Goal: Transaction & Acquisition: Book appointment/travel/reservation

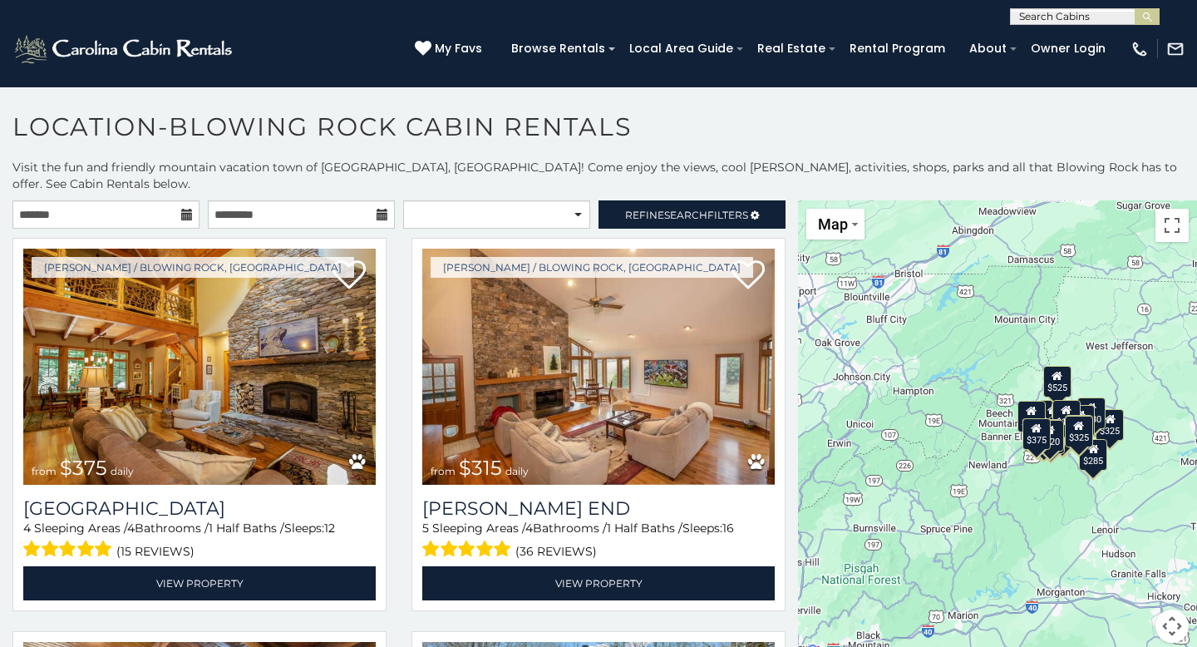
click at [190, 209] on icon at bounding box center [187, 215] width 12 height 12
click at [186, 209] on icon at bounding box center [187, 215] width 12 height 12
click at [185, 209] on icon at bounding box center [187, 215] width 12 height 12
click at [130, 200] on input "text" at bounding box center [105, 214] width 187 height 28
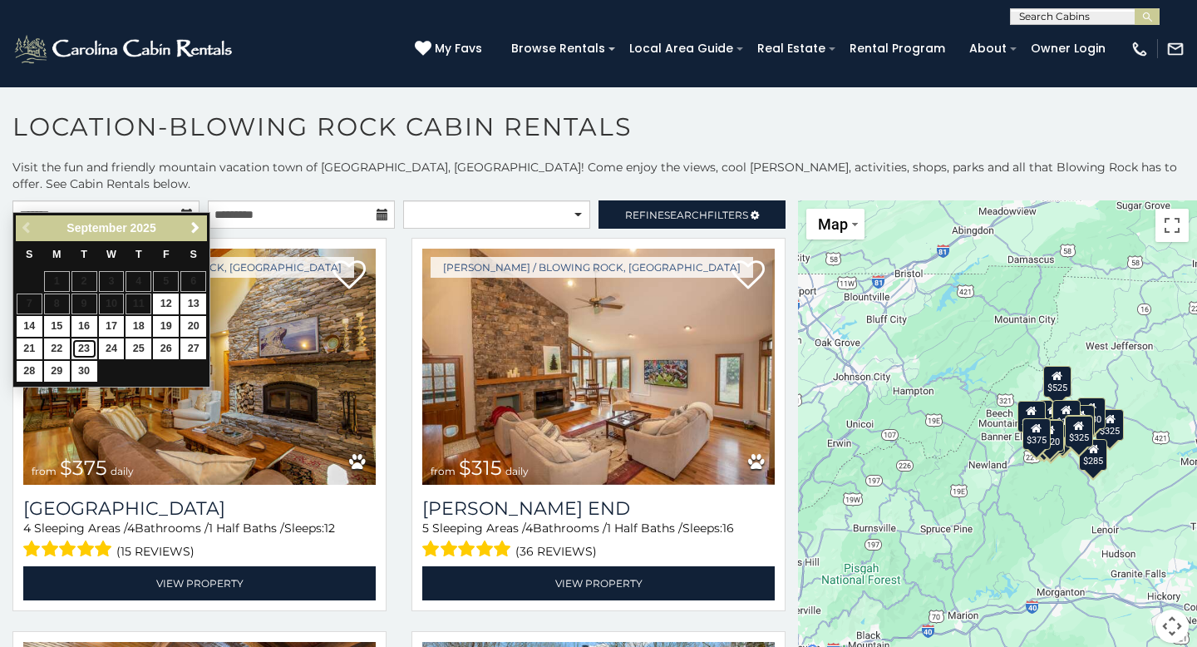
click at [82, 348] on link "23" at bounding box center [84, 348] width 26 height 21
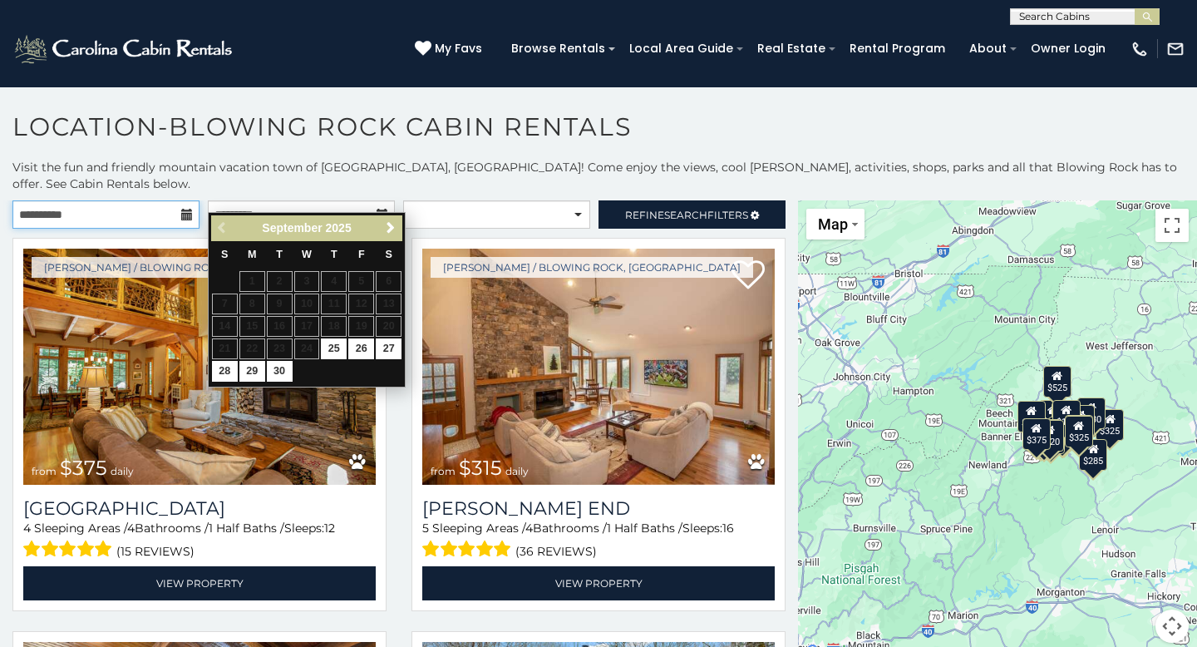
click at [178, 207] on input "**********" at bounding box center [105, 214] width 187 height 28
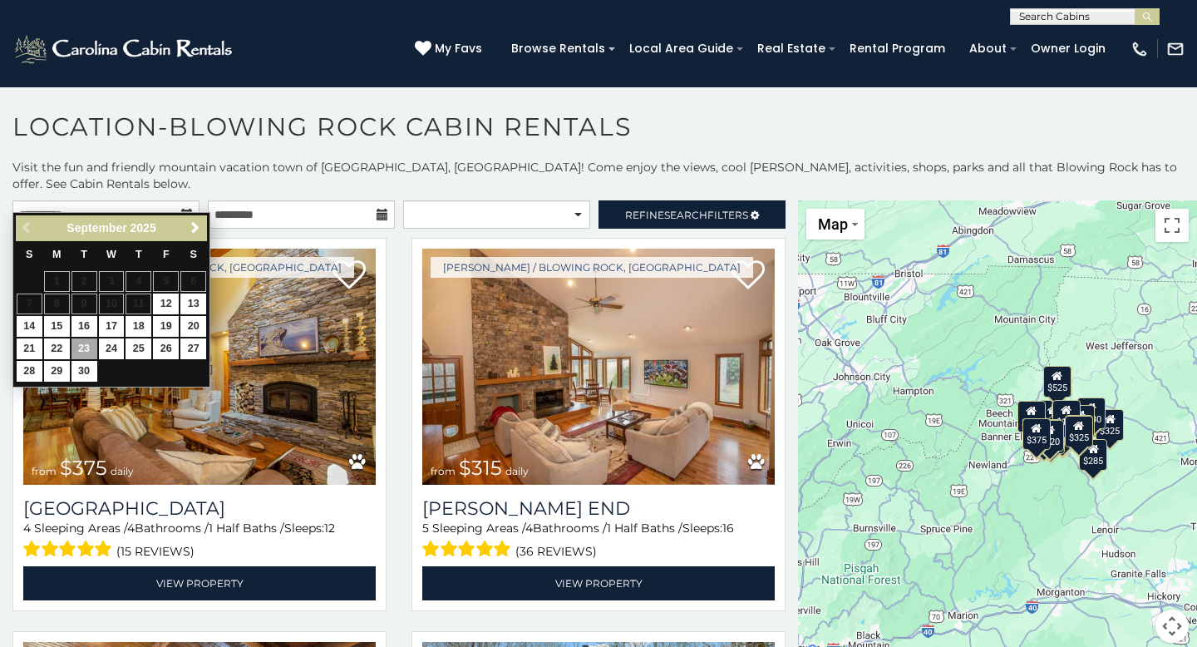
click at [204, 217] on div "Previous Next [DATE]" at bounding box center [111, 228] width 191 height 26
click at [202, 224] on link "Next" at bounding box center [195, 228] width 21 height 21
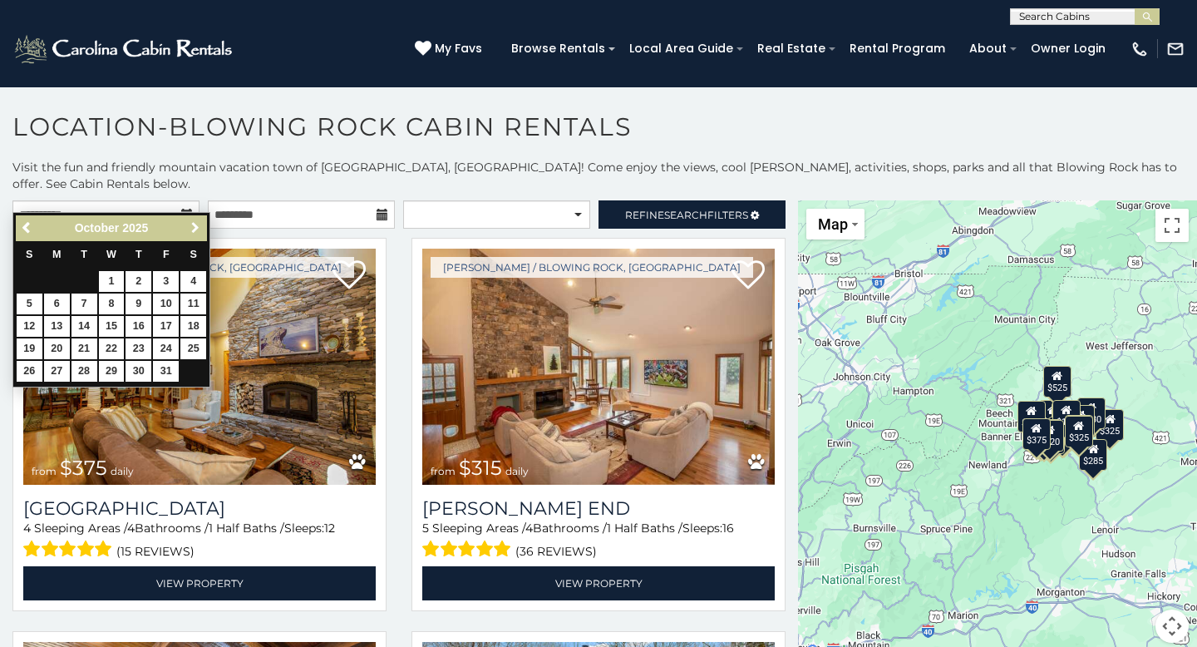
click at [202, 224] on link "Next" at bounding box center [195, 228] width 21 height 21
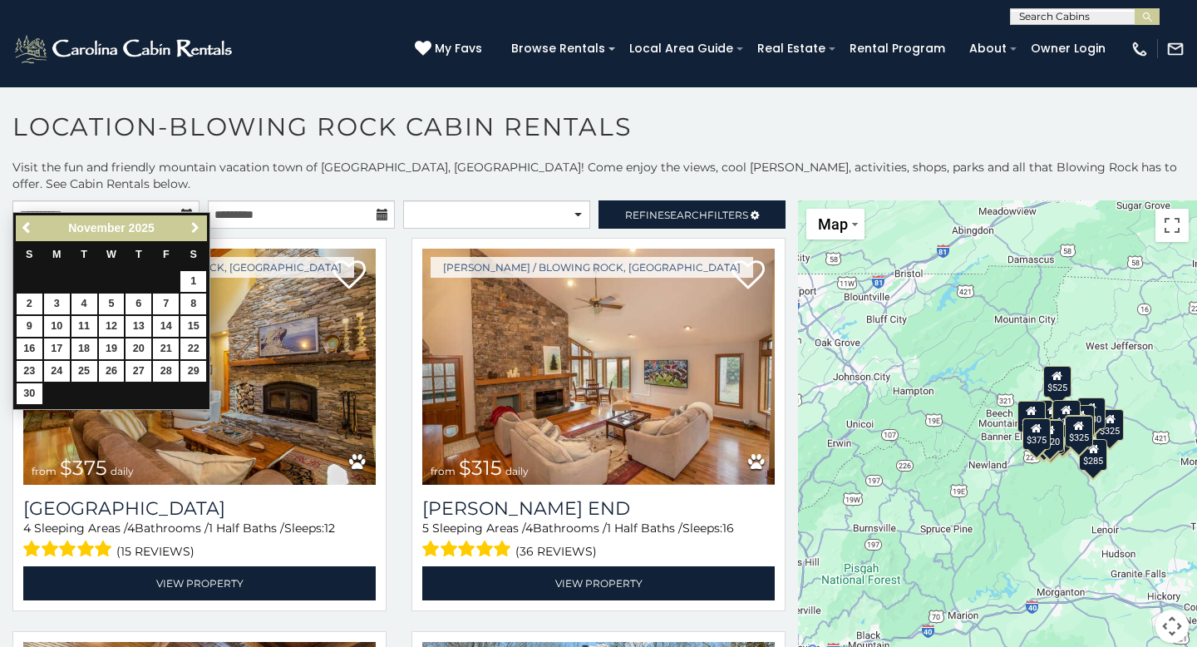
click at [202, 224] on link "Next" at bounding box center [195, 228] width 21 height 21
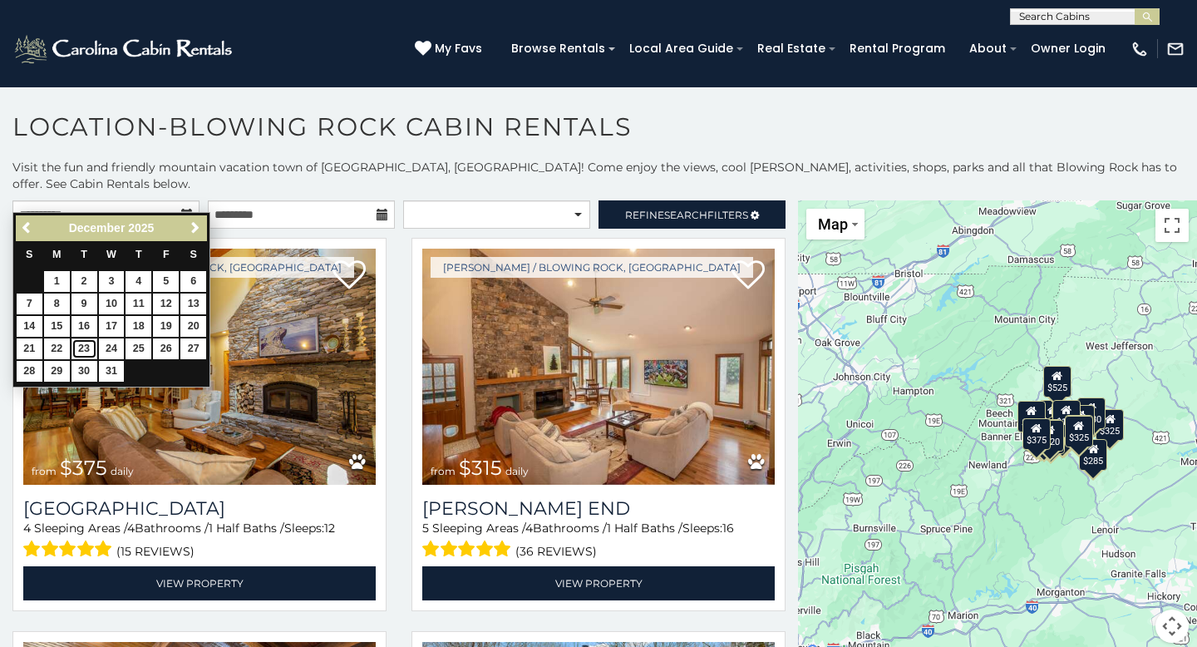
click at [87, 352] on link "23" at bounding box center [84, 348] width 26 height 21
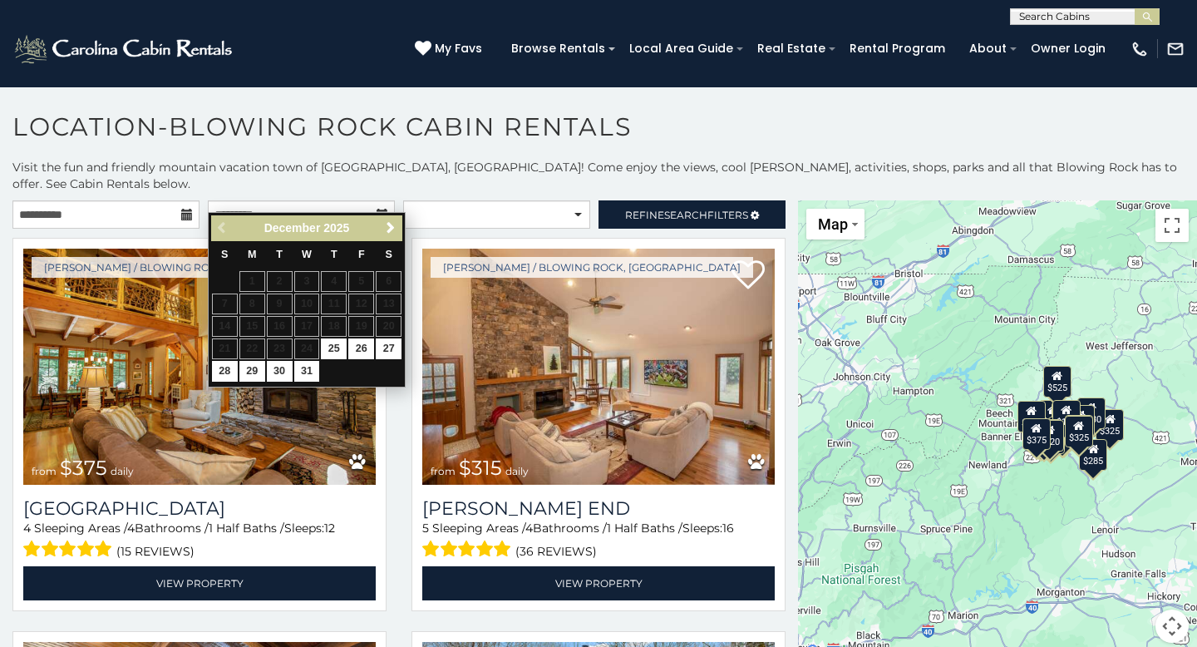
click at [310, 347] on table "S M T W T F S 1 2 3 4 5 6 7 8 9 10 11 12 13 14 15 16 17 18 19 20 21 22 23 24 25…" at bounding box center [306, 312] width 191 height 142
click at [184, 209] on icon at bounding box center [187, 215] width 12 height 12
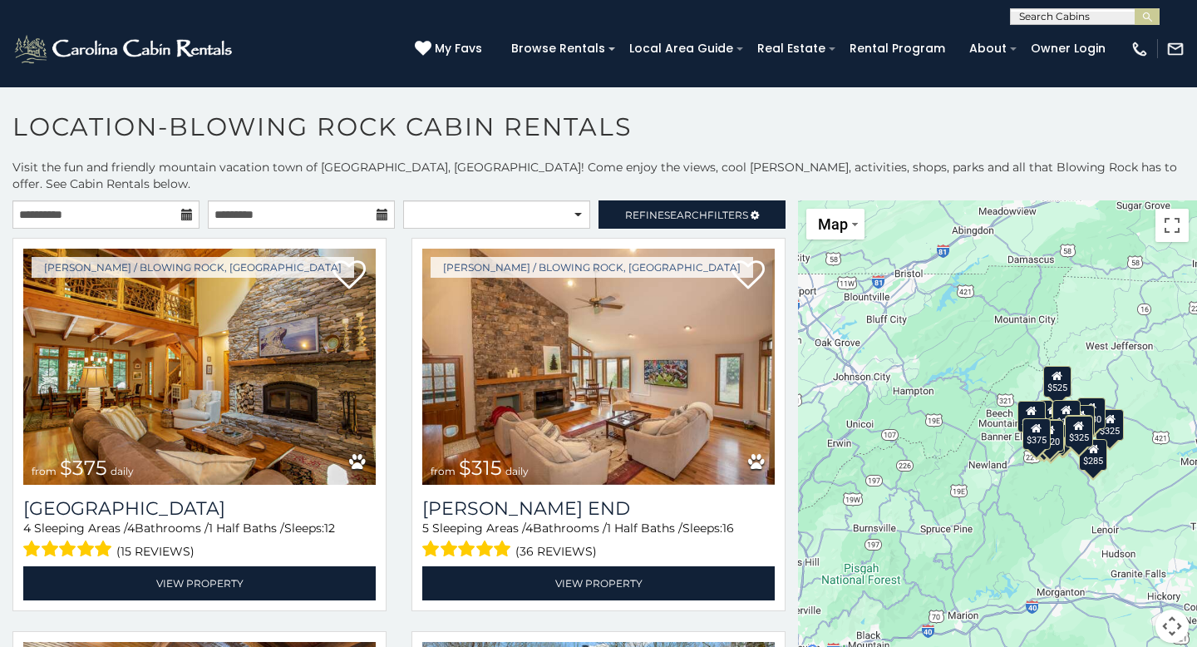
click at [185, 209] on icon at bounding box center [187, 215] width 12 height 12
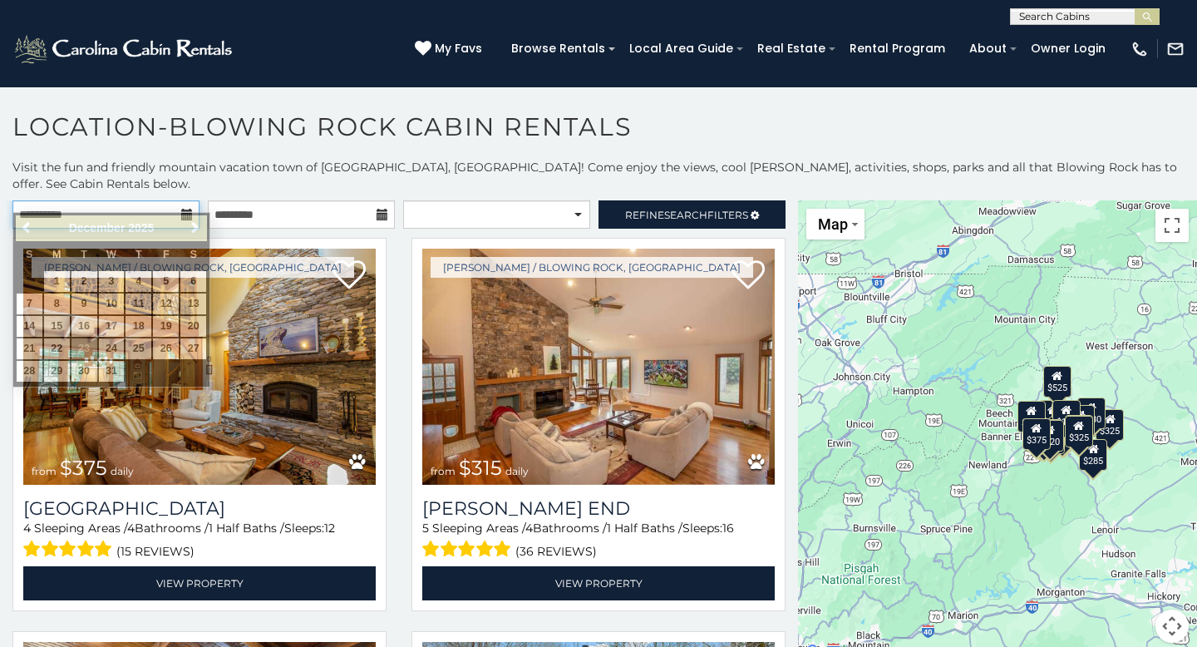
click at [171, 200] on input "**********" at bounding box center [105, 214] width 187 height 28
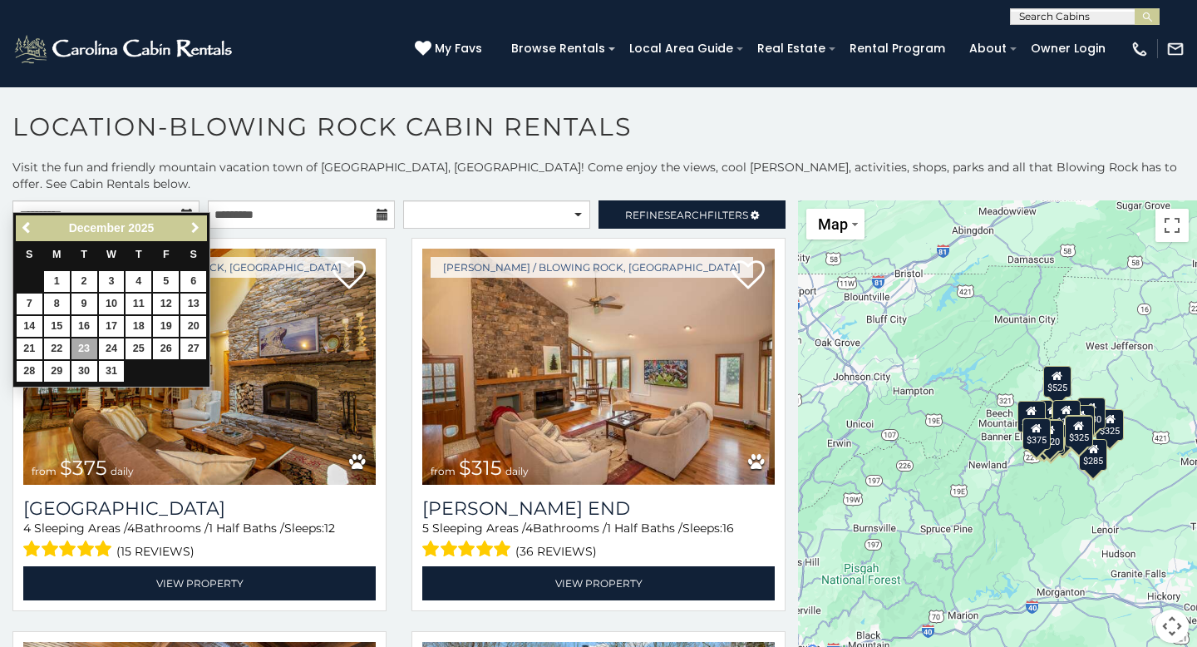
click at [196, 228] on span "Next" at bounding box center [195, 227] width 13 height 13
click at [27, 226] on span "Previous" at bounding box center [27, 227] width 13 height 13
click at [83, 376] on link "30" at bounding box center [84, 371] width 26 height 21
type input "**********"
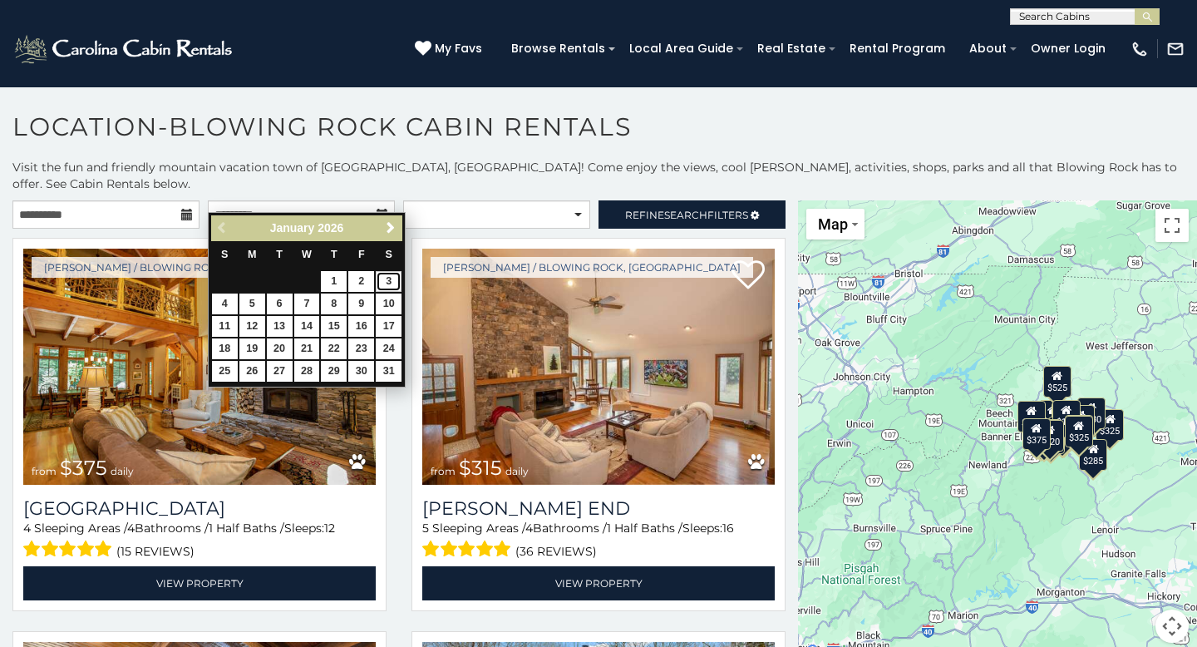
click at [382, 277] on link "3" at bounding box center [389, 281] width 26 height 21
type input "**********"
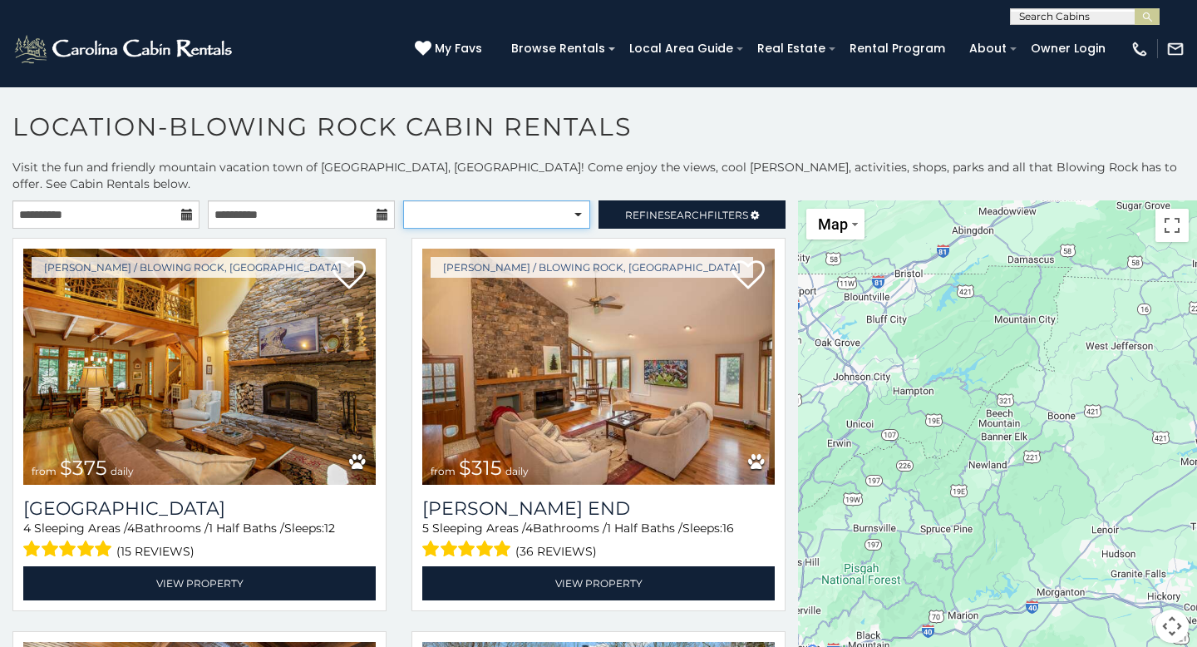
click at [566, 200] on select "**********" at bounding box center [496, 214] width 187 height 28
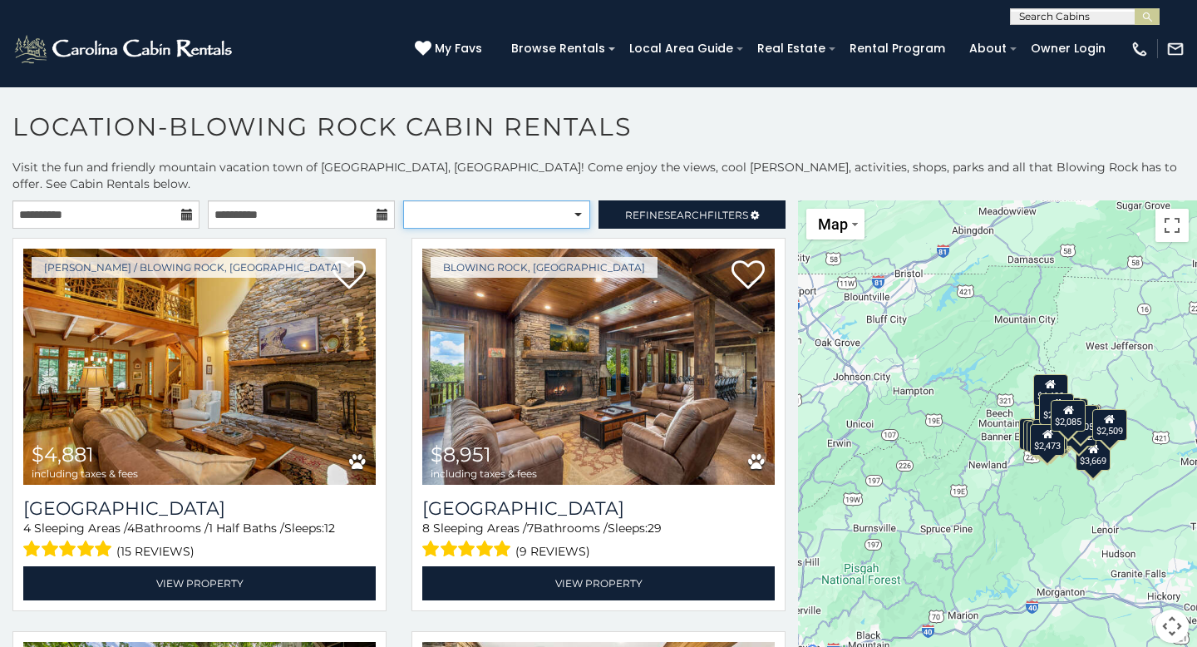
select select "*********"
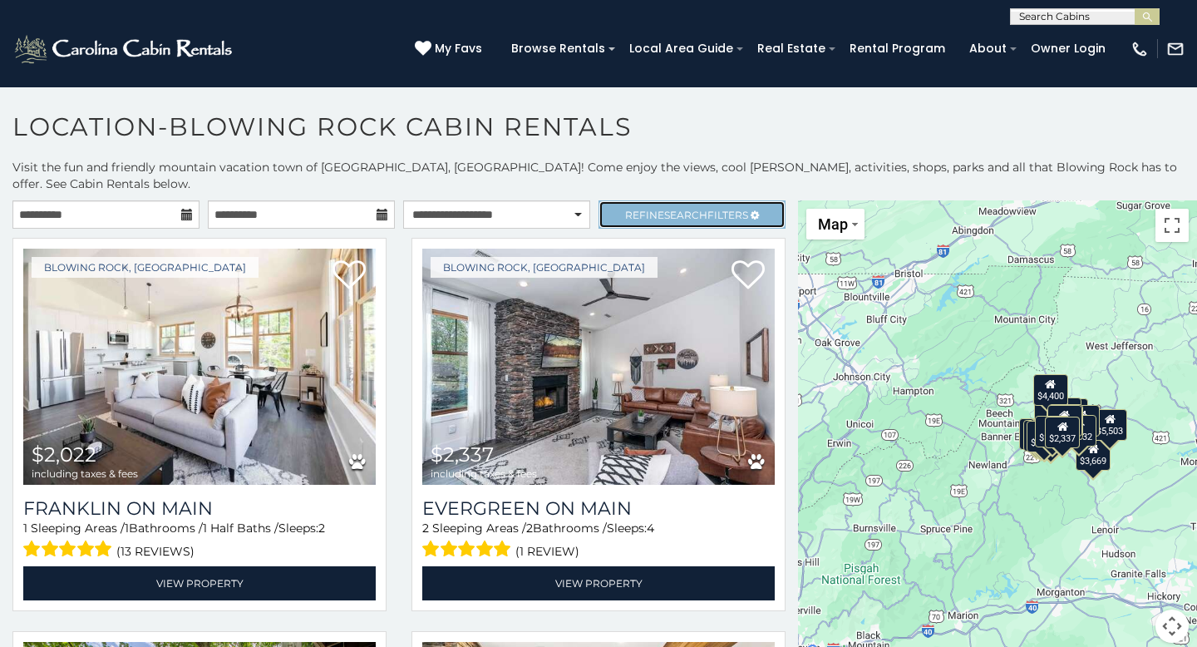
click at [734, 209] on span "Refine Search Filters" at bounding box center [686, 215] width 123 height 12
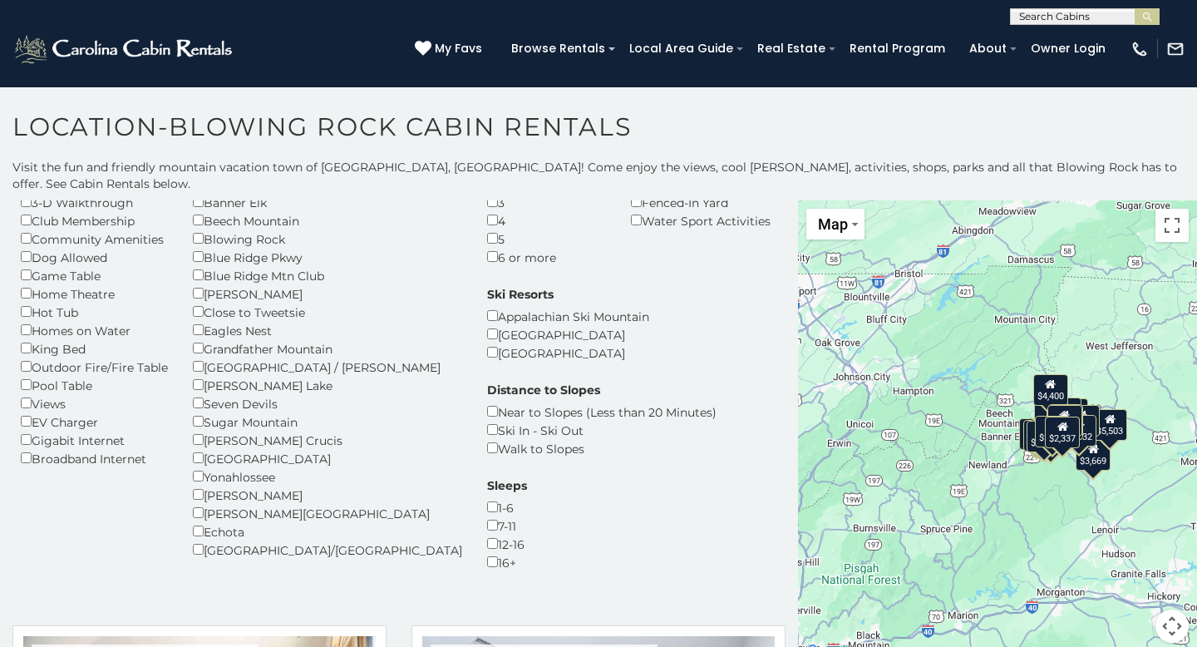
scroll to position [137, 0]
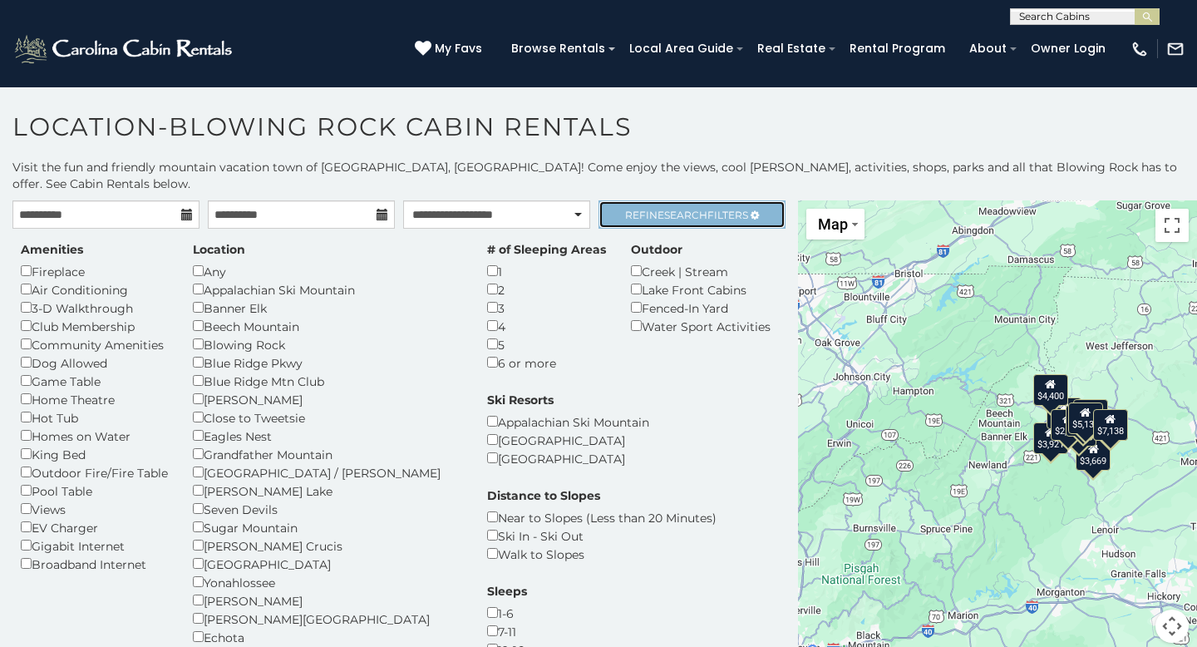
click at [708, 209] on span "Refine Search Filters" at bounding box center [686, 215] width 123 height 12
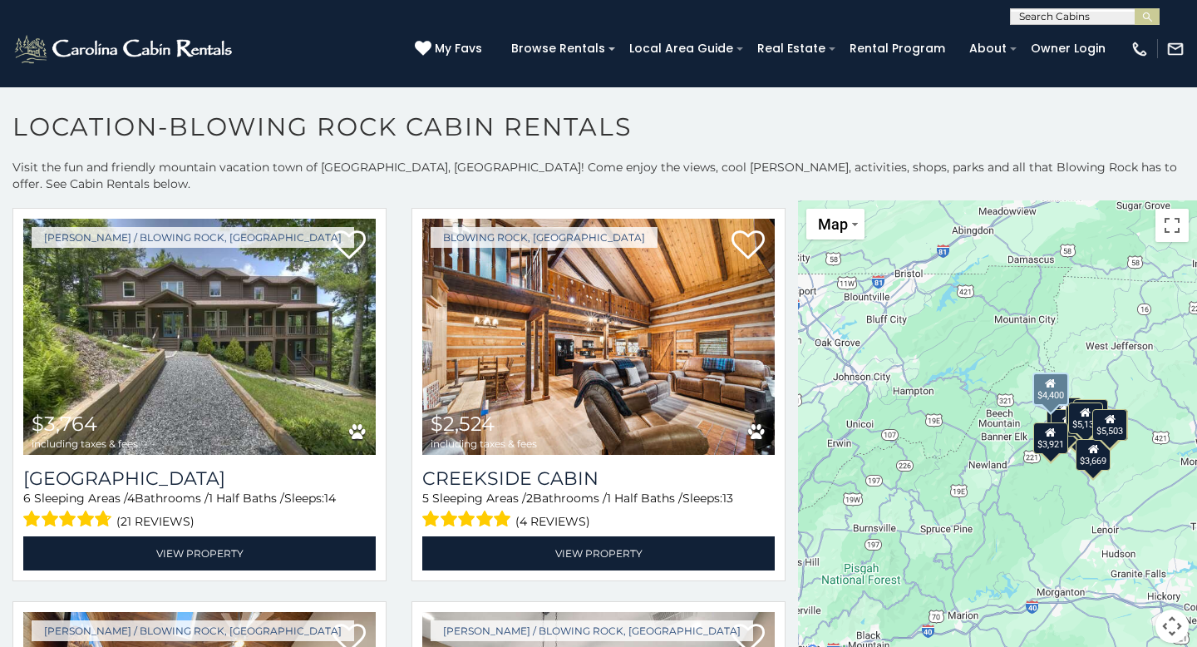
scroll to position [1204, 0]
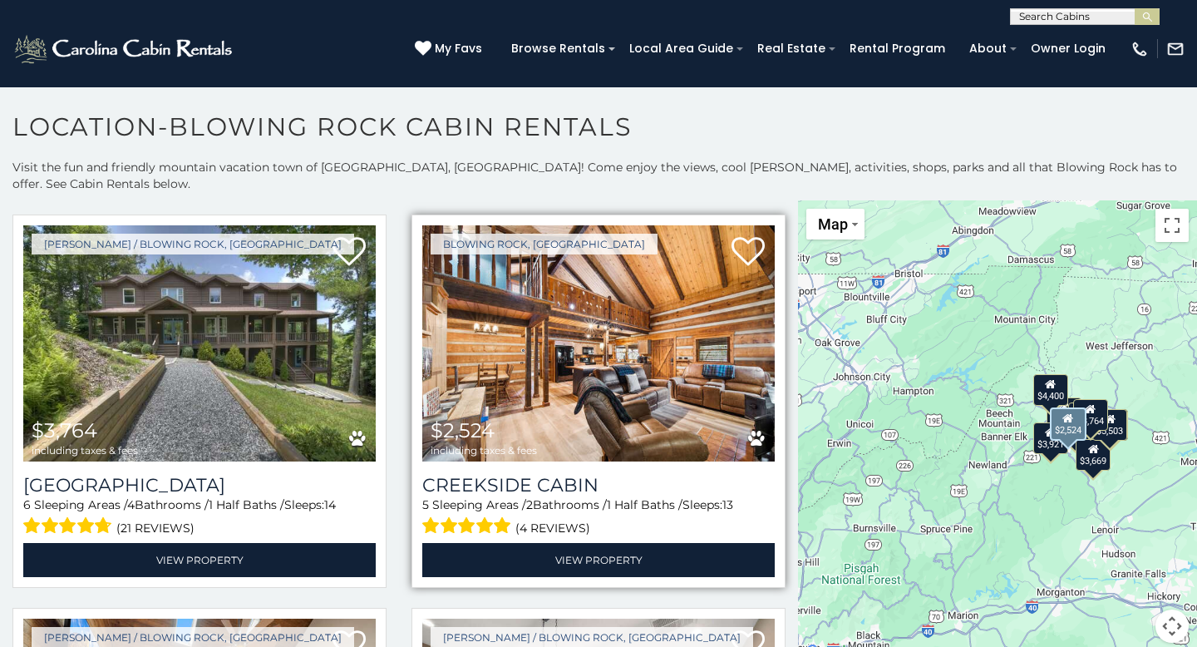
click at [594, 359] on img at bounding box center [598, 343] width 352 height 236
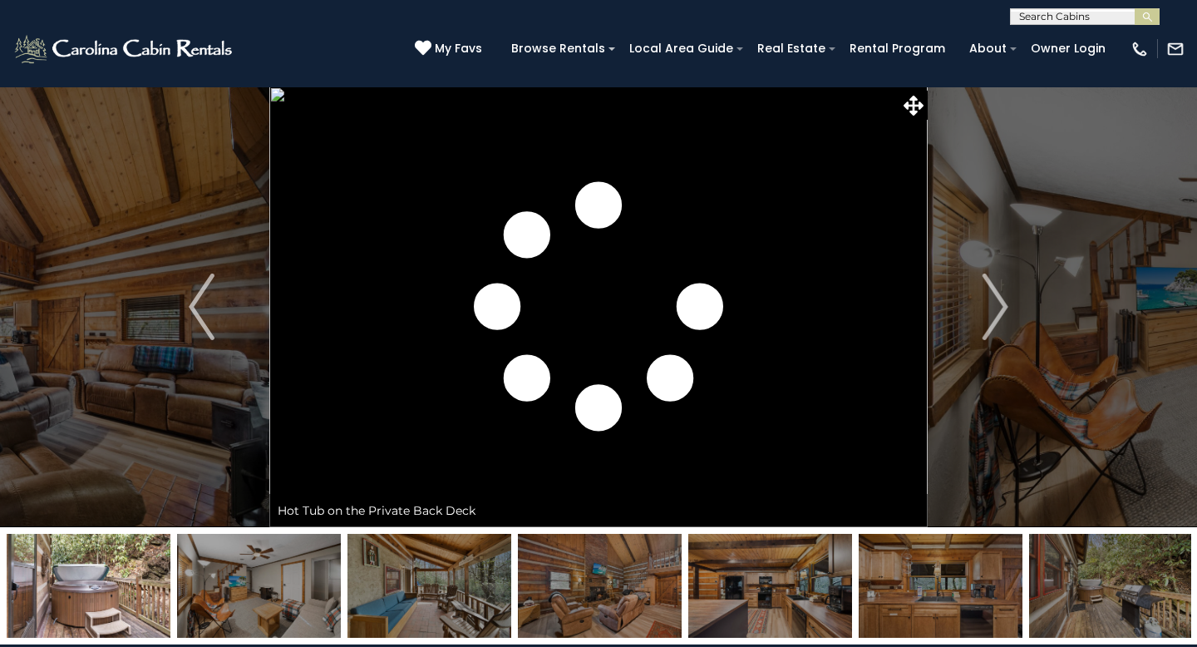
click at [998, 291] on img "Next" at bounding box center [995, 306] width 25 height 67
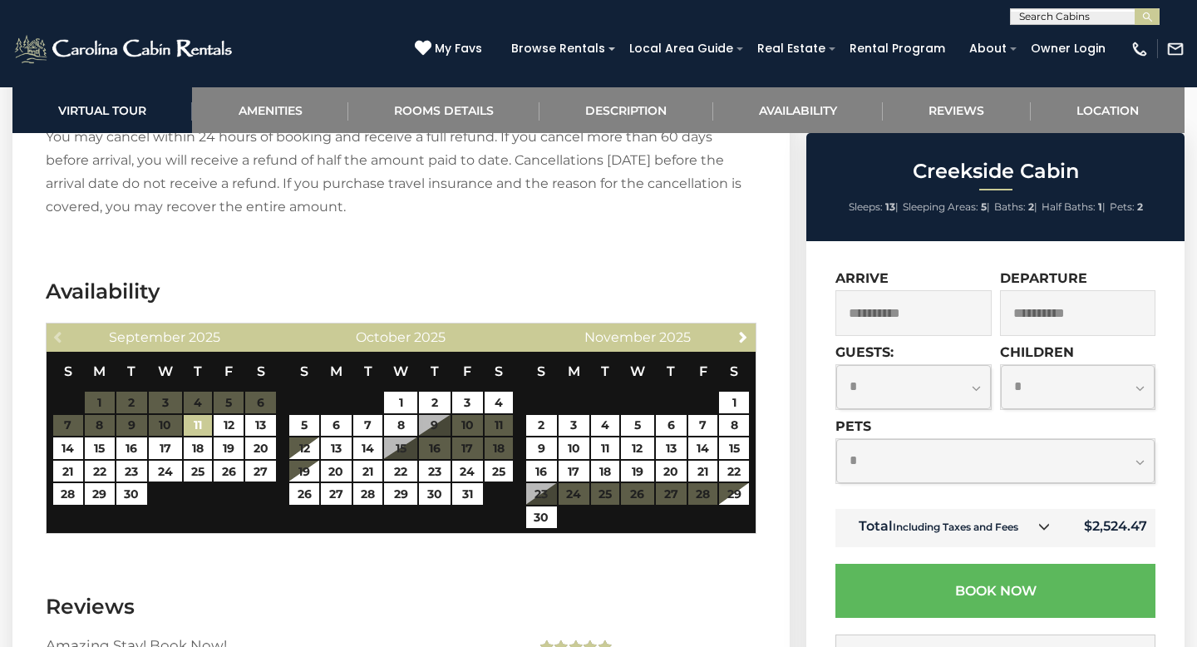
scroll to position [3275, 0]
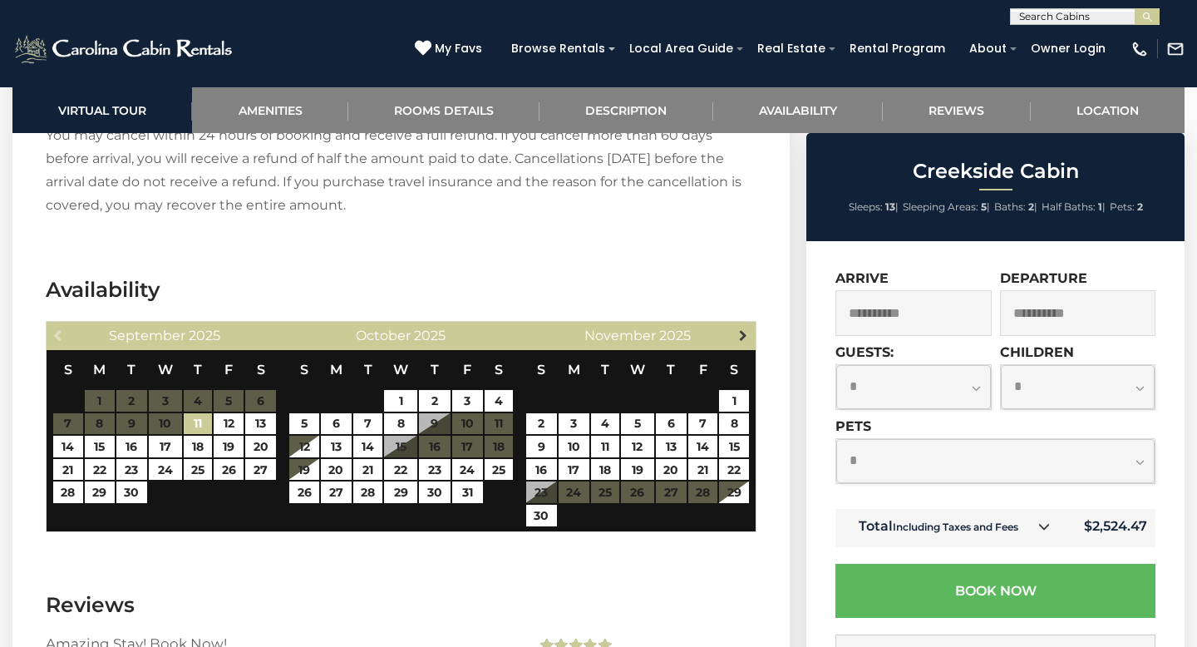
click at [742, 328] on span "Next" at bounding box center [743, 334] width 13 height 13
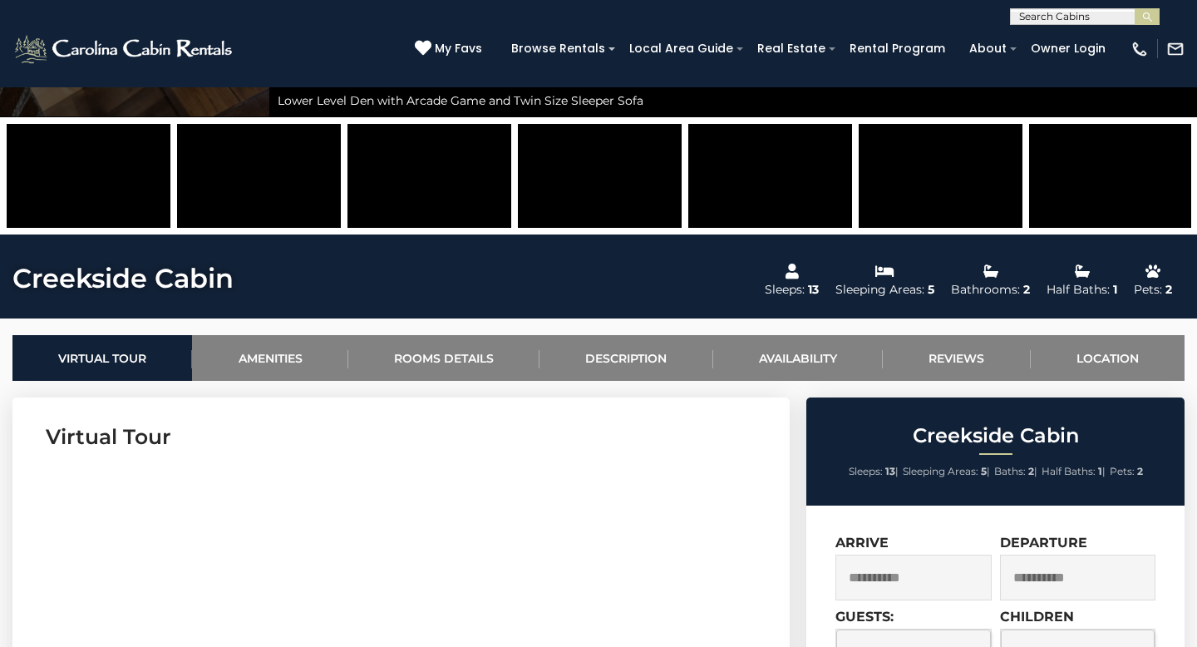
scroll to position [409, 0]
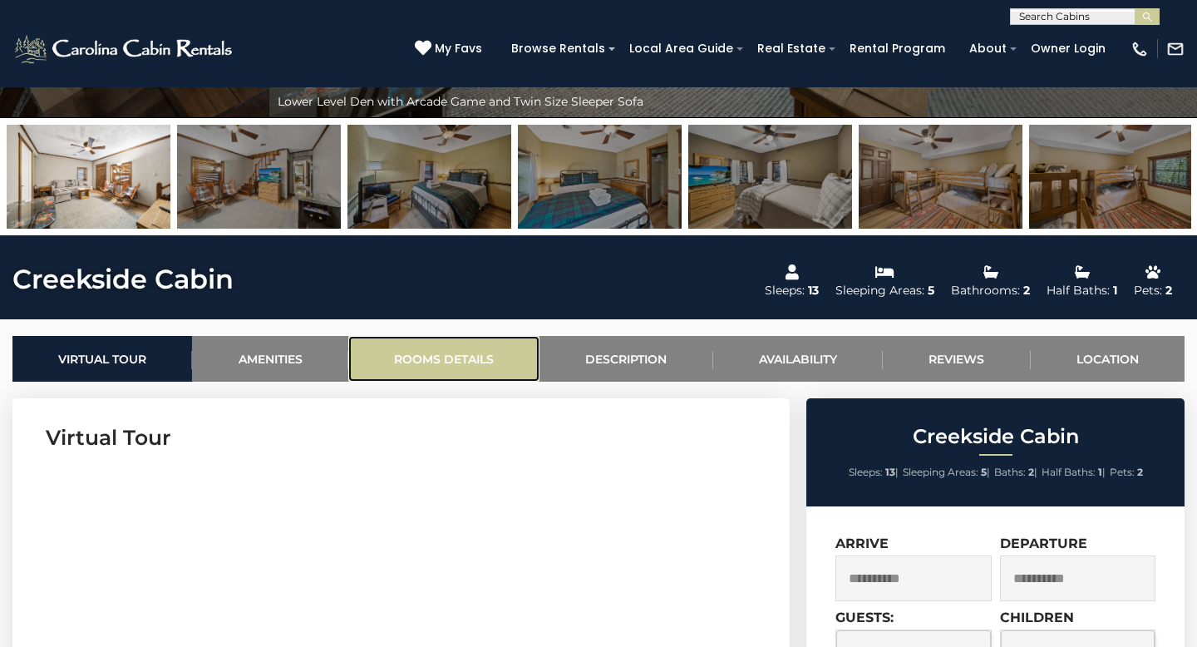
click at [388, 357] on link "Rooms Details" at bounding box center [443, 359] width 191 height 46
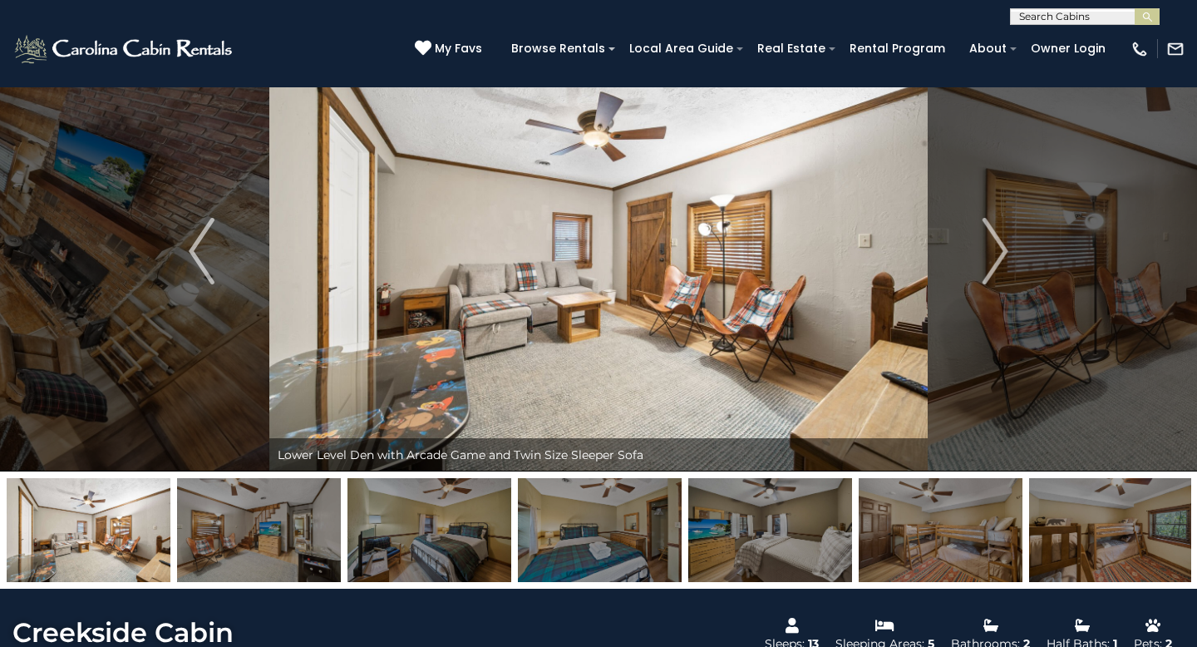
scroll to position [32, 0]
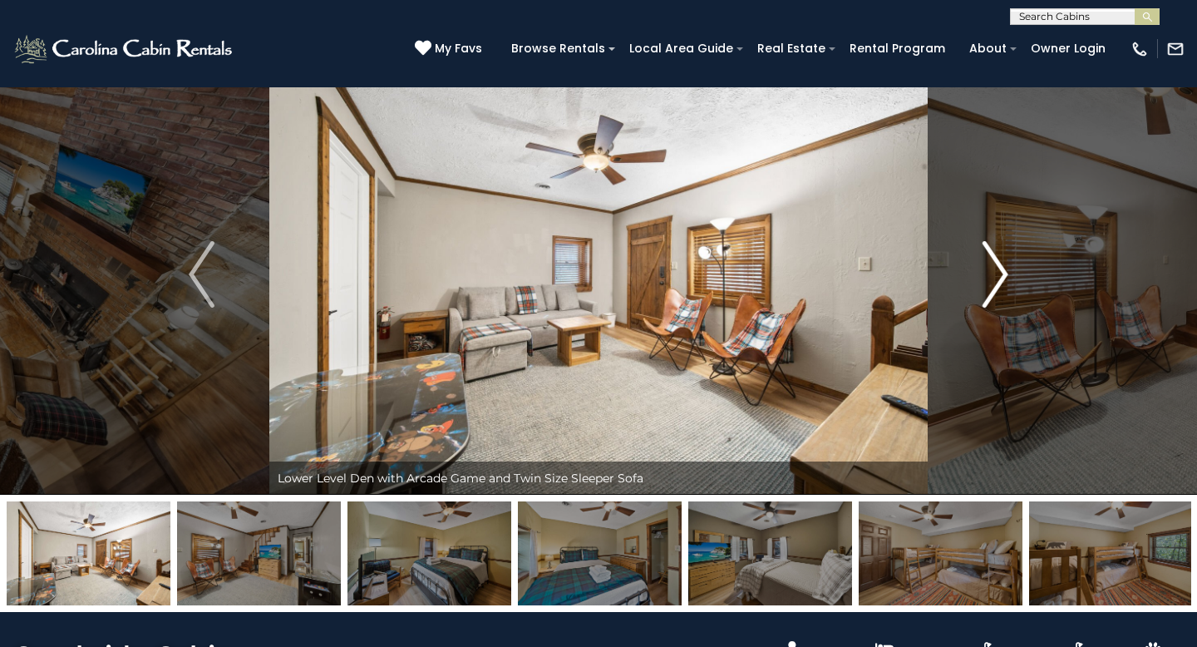
click at [986, 273] on img "Next" at bounding box center [995, 274] width 25 height 67
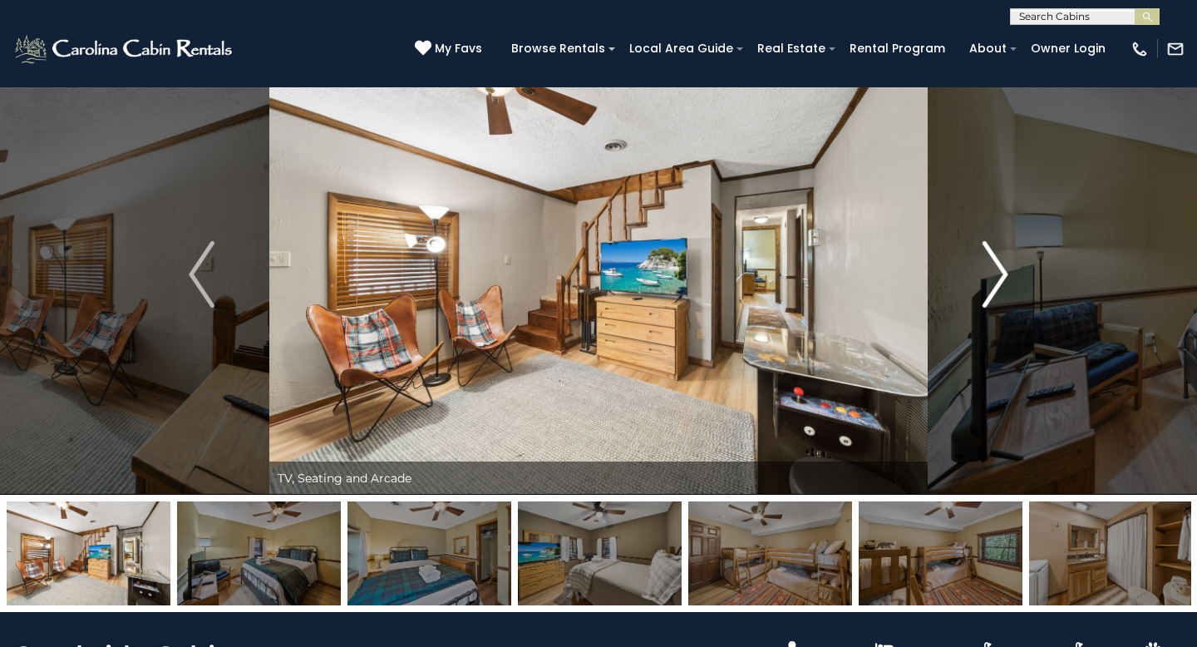
click at [986, 273] on img "Next" at bounding box center [995, 274] width 25 height 67
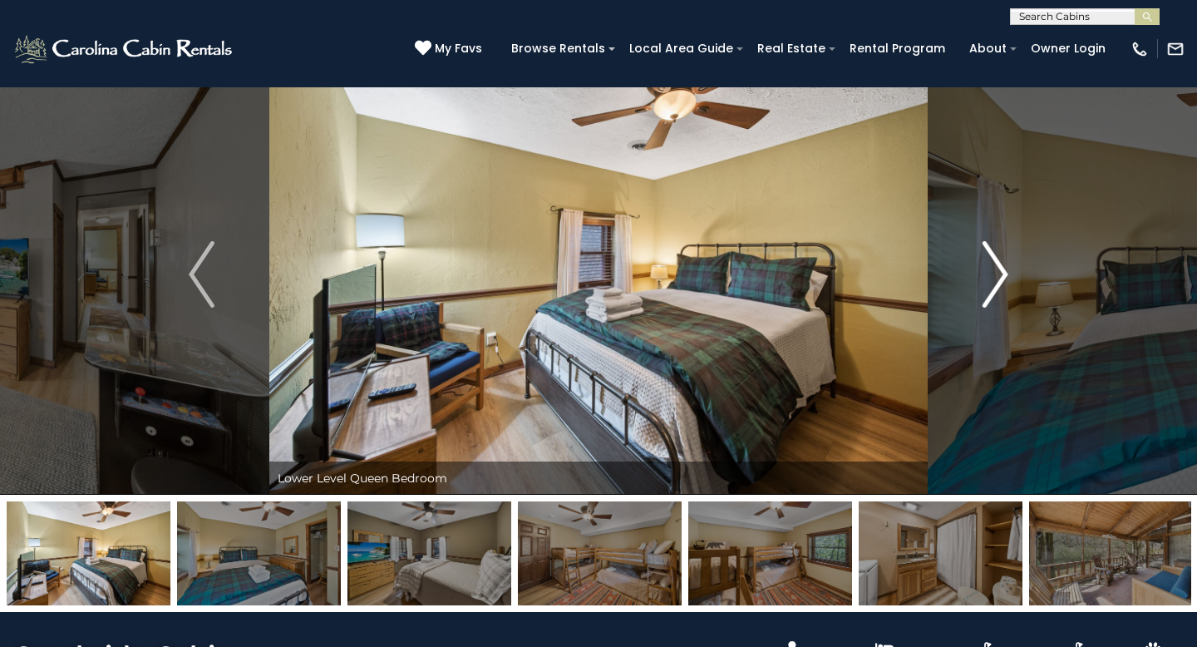
click at [986, 273] on img "Next" at bounding box center [995, 274] width 25 height 67
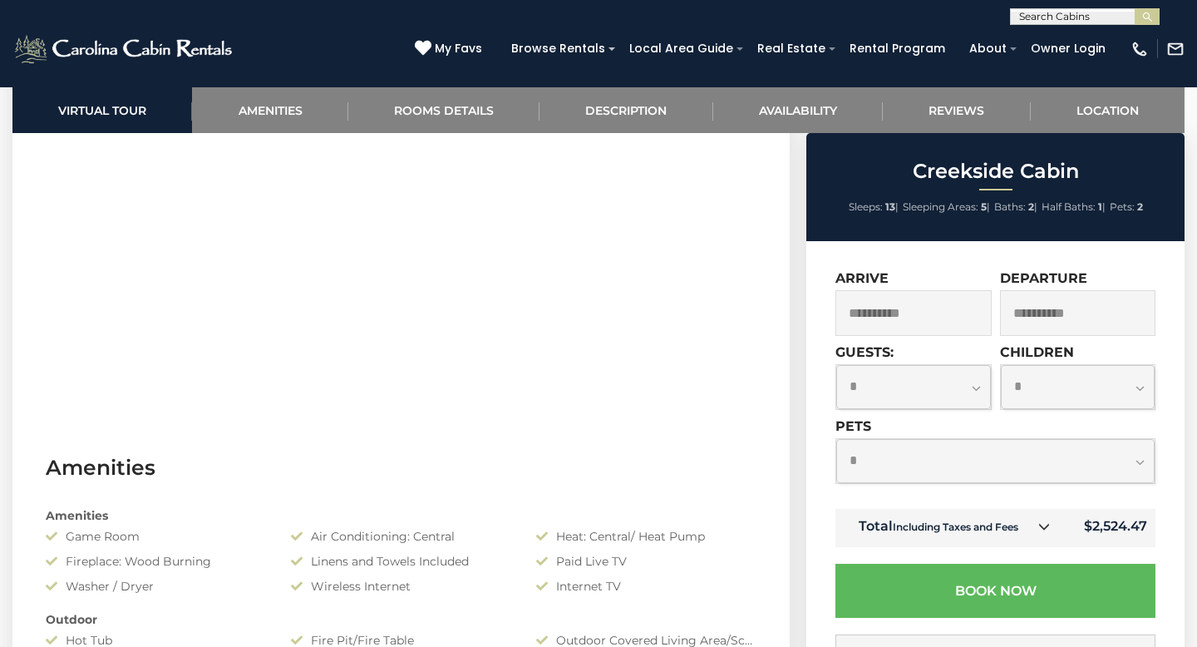
scroll to position [895, 0]
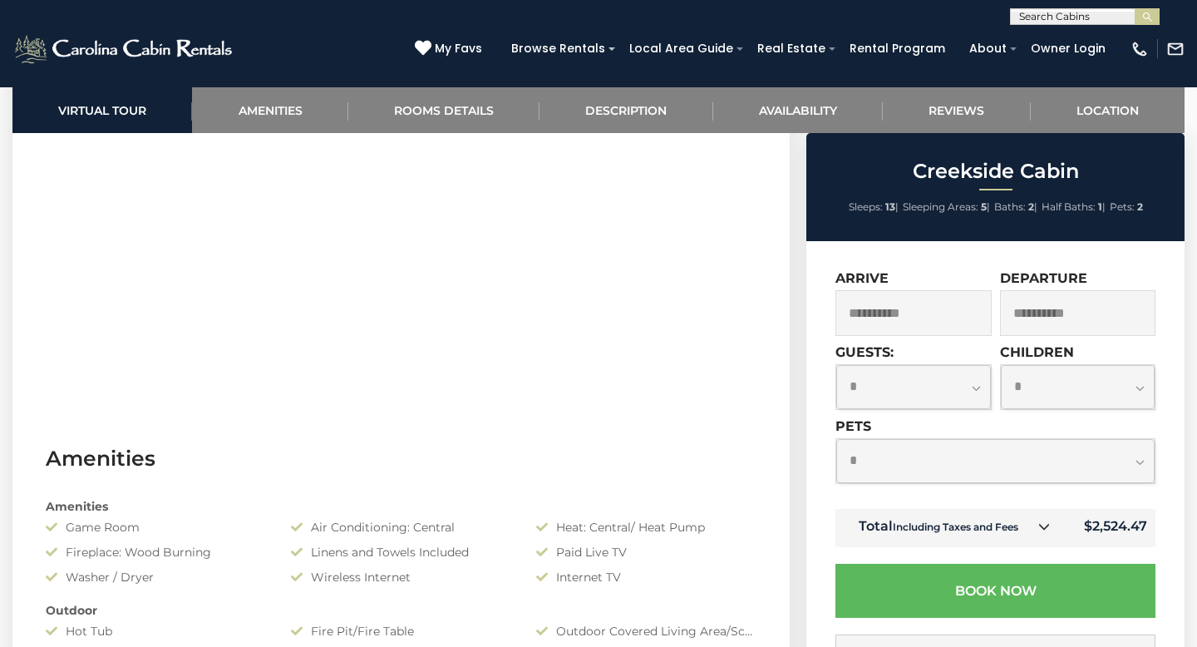
click at [936, 392] on select "**********" at bounding box center [913, 387] width 155 height 44
select select "**"
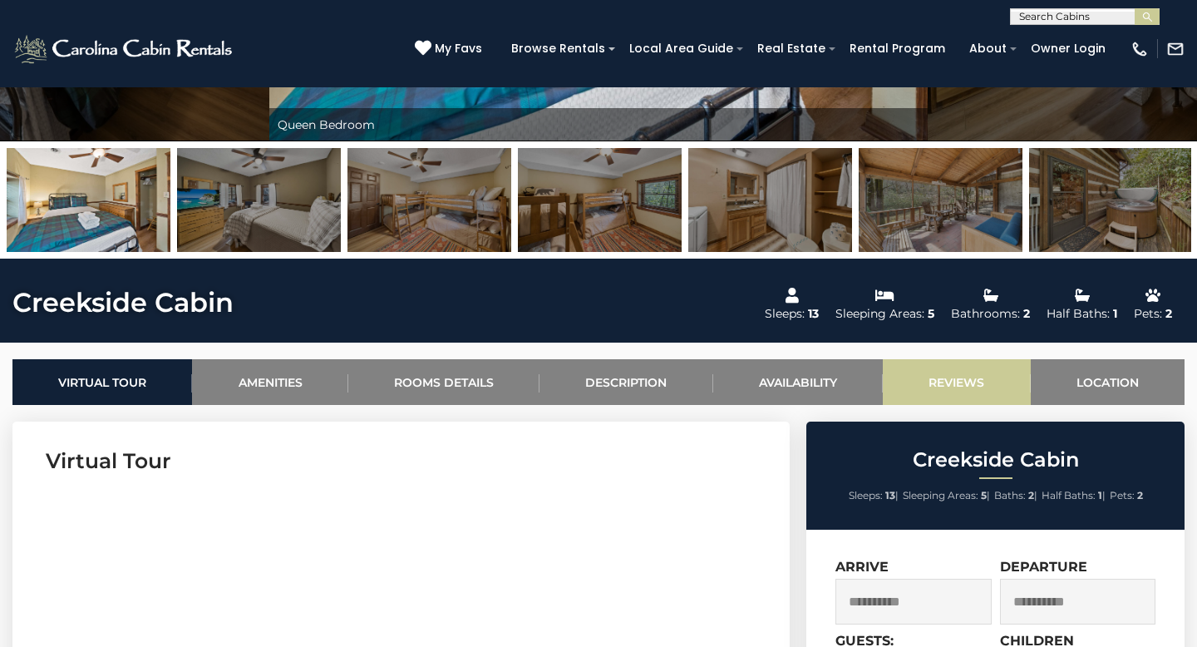
scroll to position [355, 0]
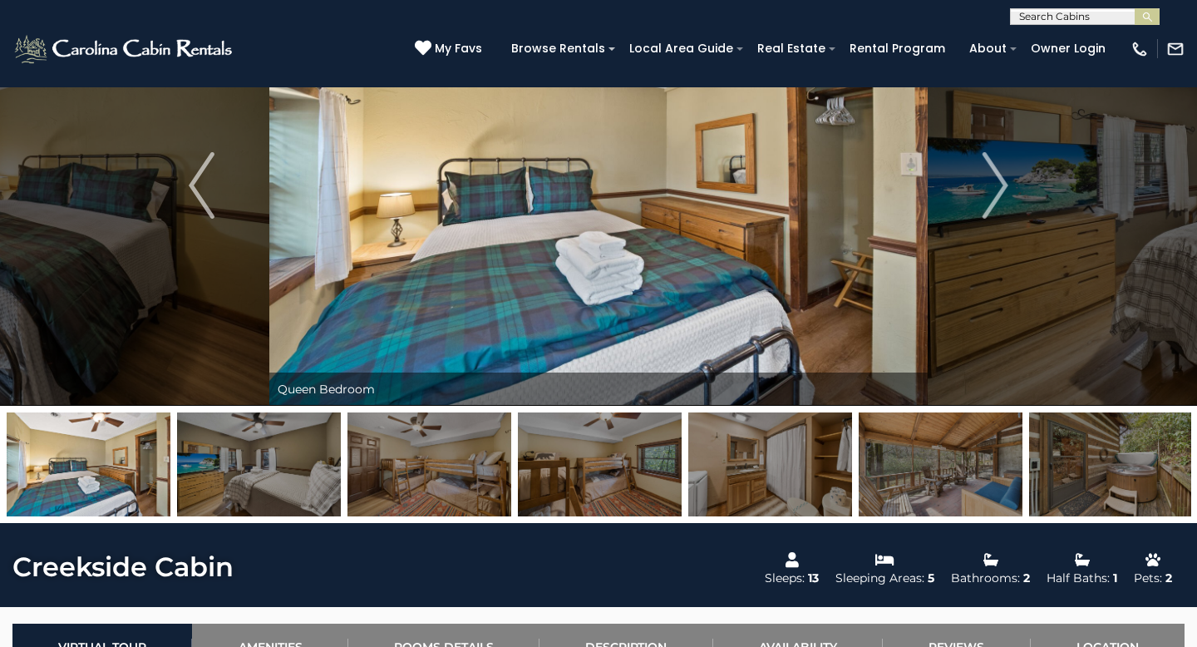
scroll to position [120, 0]
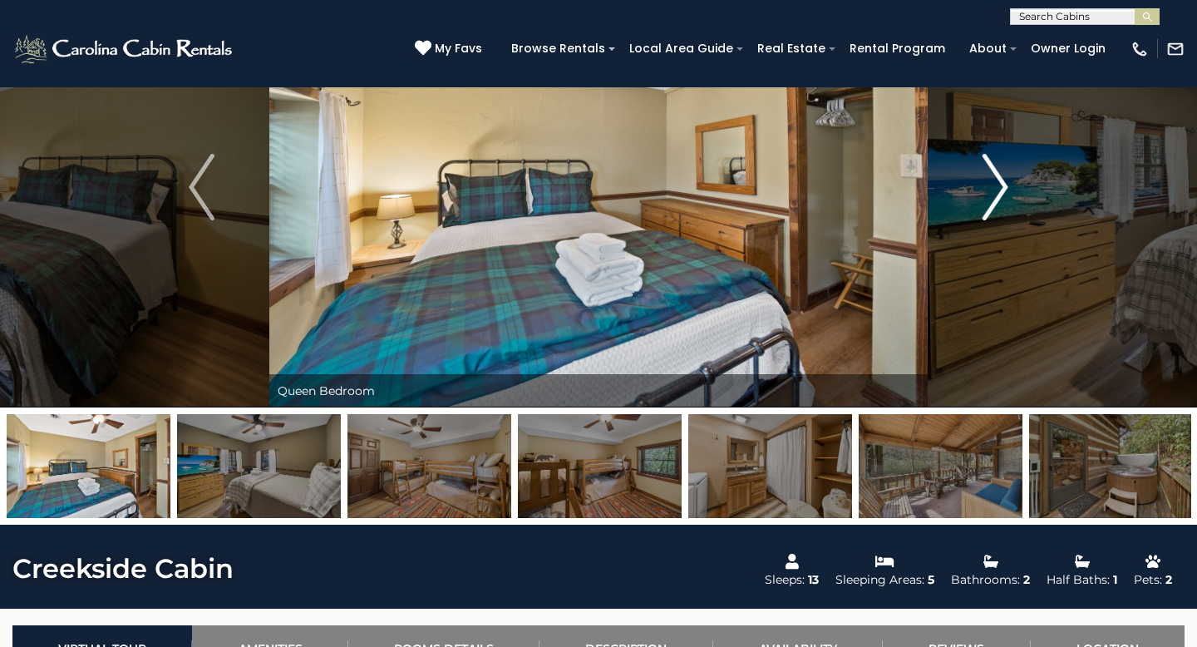
click at [964, 157] on button "Next" at bounding box center [995, 187] width 135 height 441
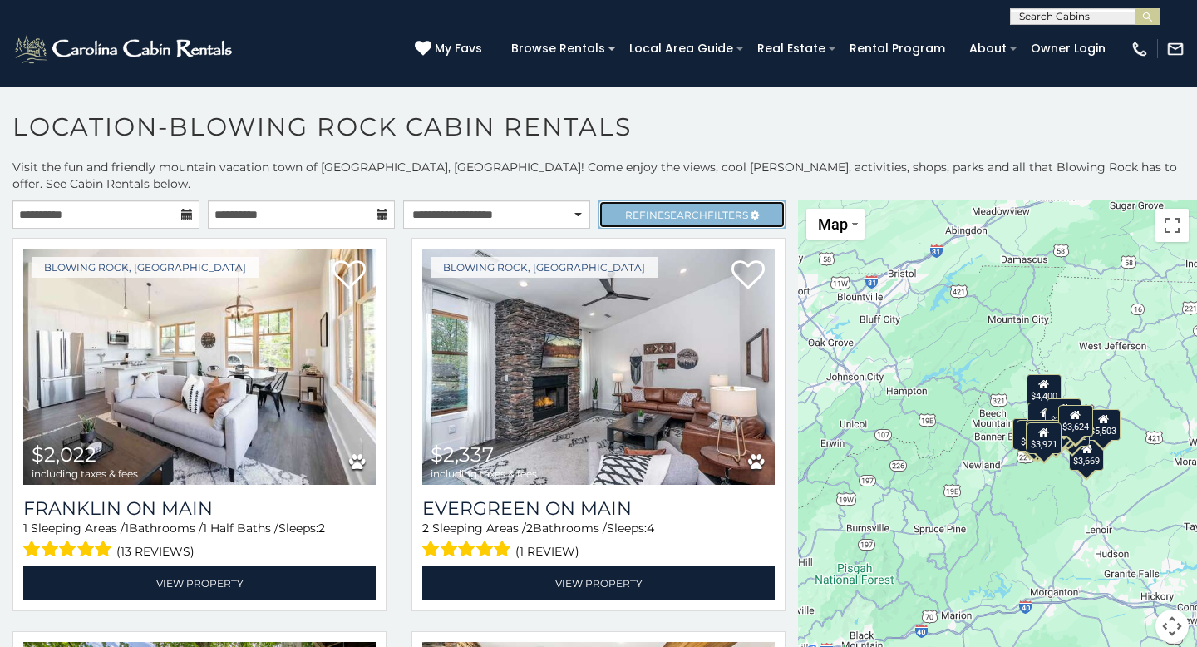
click at [759, 210] on icon at bounding box center [755, 215] width 8 height 10
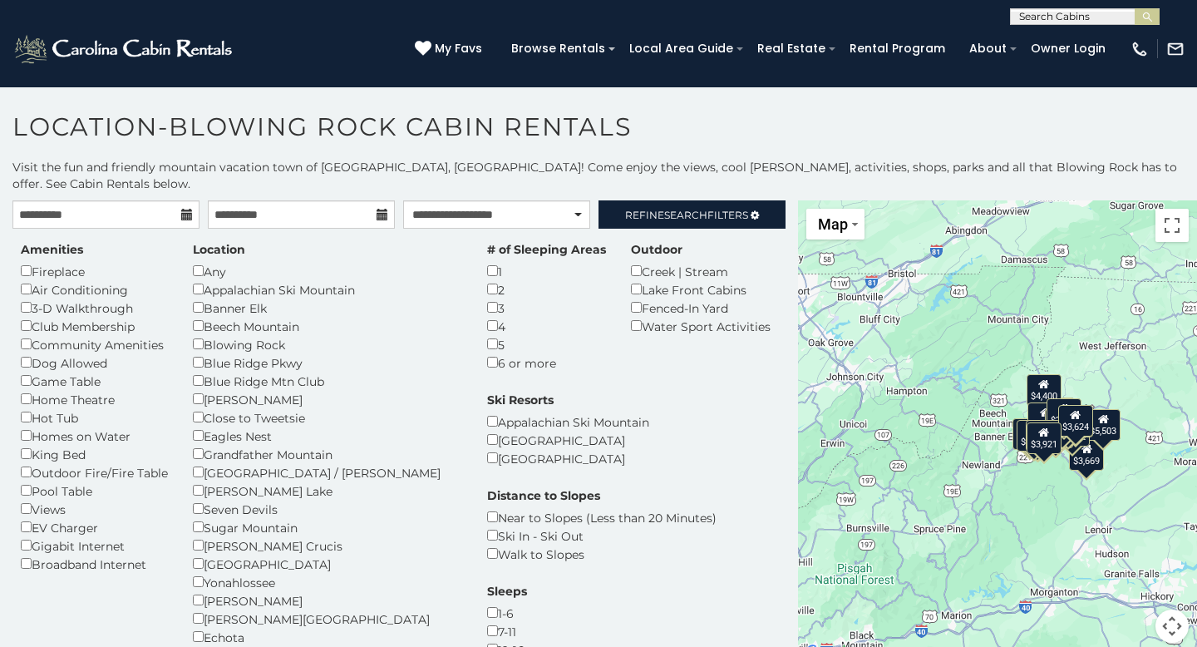
click at [762, 200] on link "Refine Search Filters" at bounding box center [692, 214] width 187 height 28
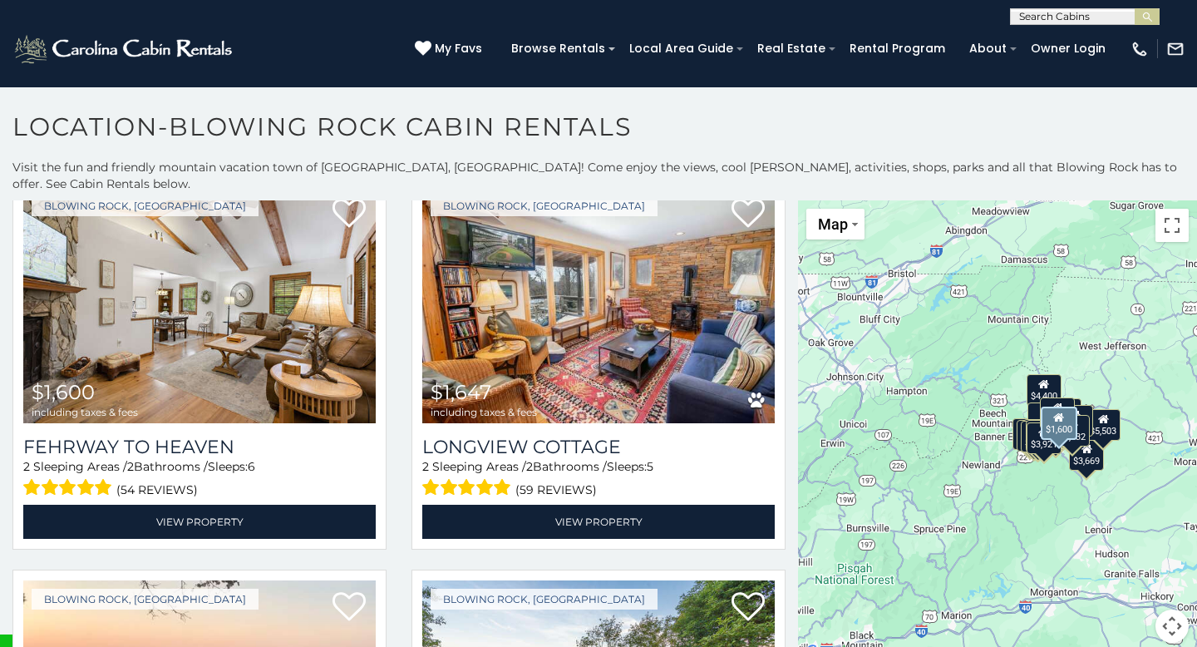
scroll to position [5190, 0]
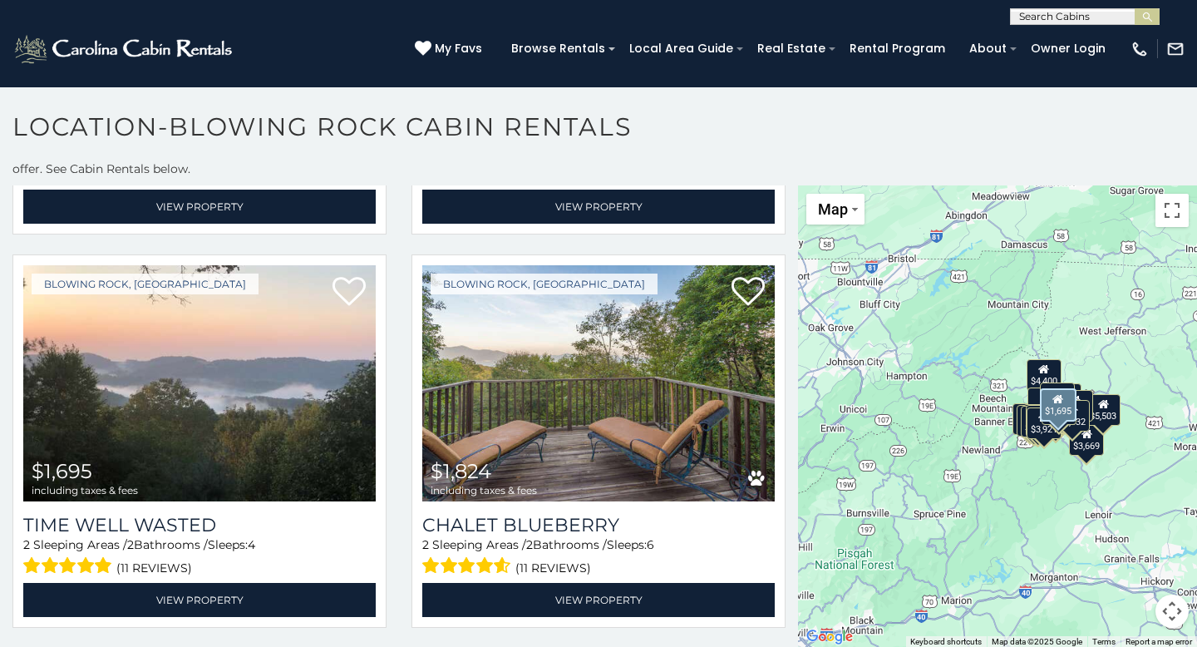
scroll to position [9, 0]
